Goal: Task Accomplishment & Management: Use online tool/utility

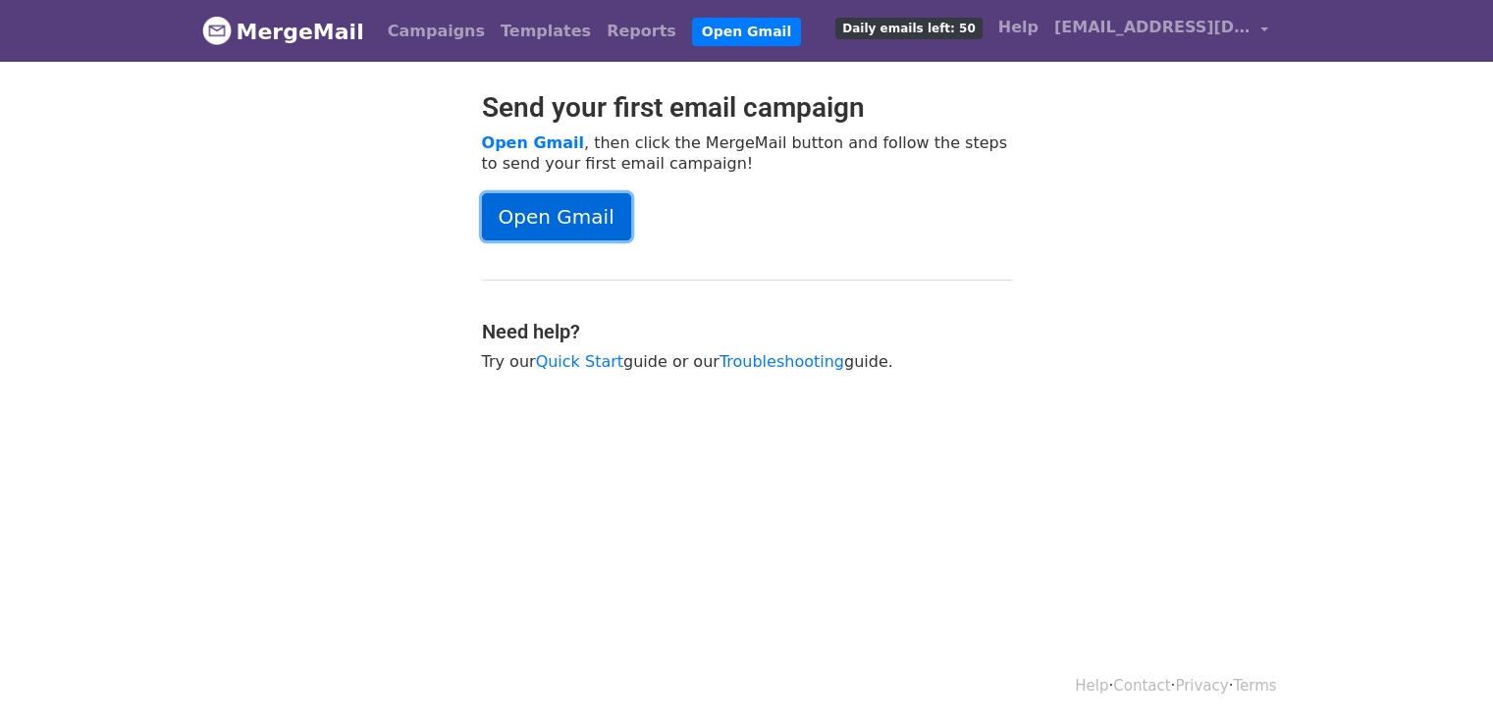
click at [584, 223] on link "Open Gmail" at bounding box center [556, 216] width 149 height 47
click at [499, 41] on link "Templates" at bounding box center [546, 31] width 106 height 39
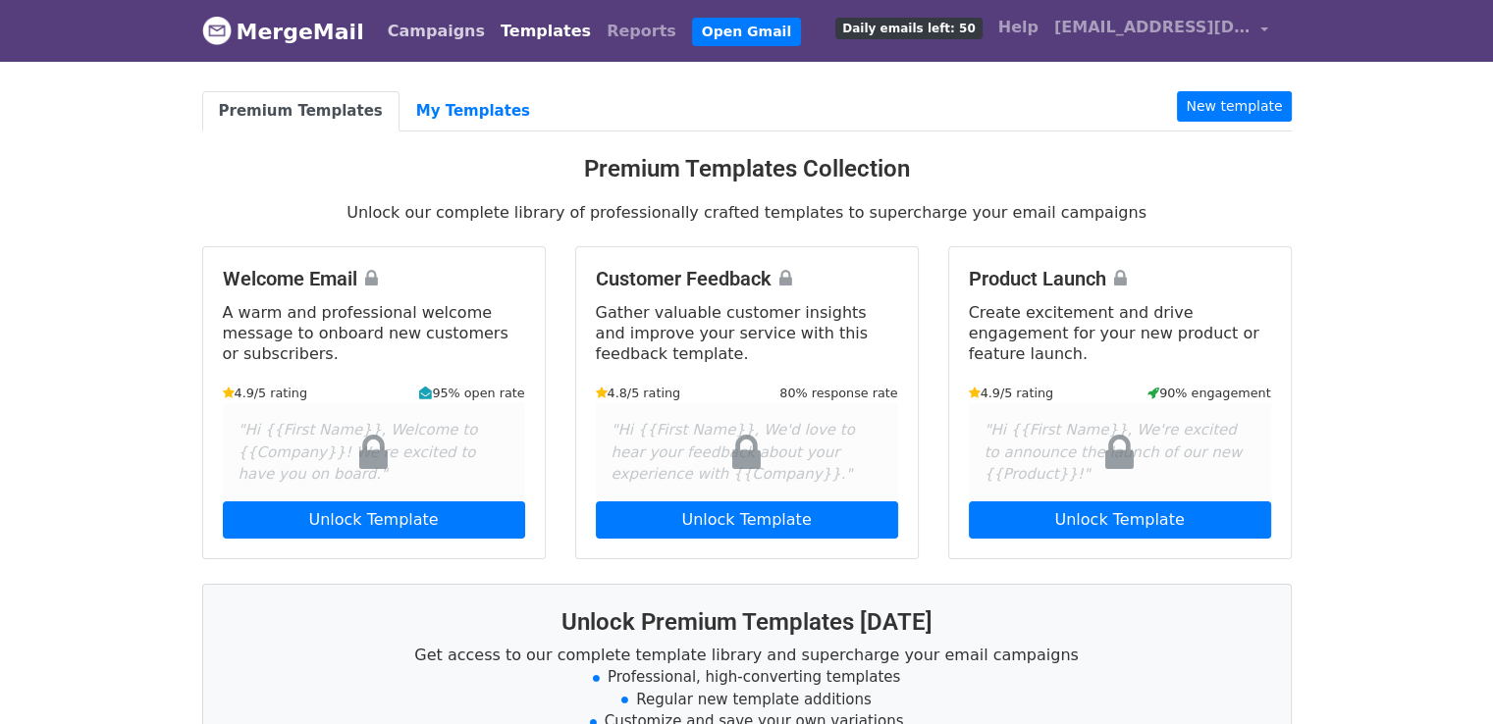
click at [424, 42] on link "Campaigns" at bounding box center [436, 31] width 113 height 39
